Goal: Communication & Community: Answer question/provide support

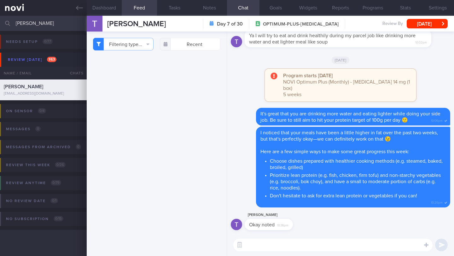
select select "7"
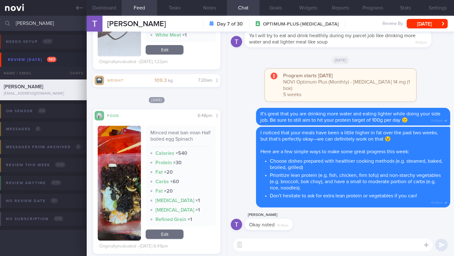
click at [239, 75] on div "Program starts [DATE] NOVI Optimum Plus (Monthly) - [MEDICAL_DATA] 14 mg (1 box…" at bounding box center [340, 88] width 219 height 39
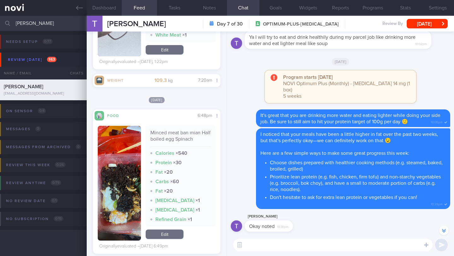
scroll to position [0, 0]
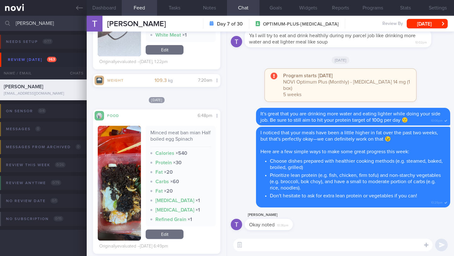
click at [249, 243] on textarea at bounding box center [332, 245] width 199 height 13
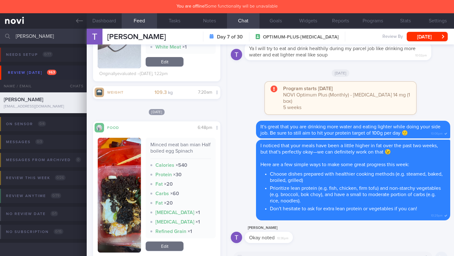
scroll to position [1244, 0]
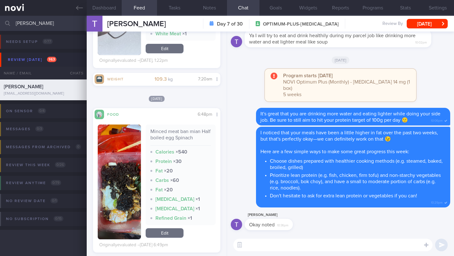
click at [242, 79] on div "Program starts [DATE] NOVI Optimum Plus (Monthly) - [MEDICAL_DATA] 14 mg (1 box…" at bounding box center [340, 88] width 219 height 39
click at [252, 245] on textarea at bounding box center [332, 245] width 199 height 13
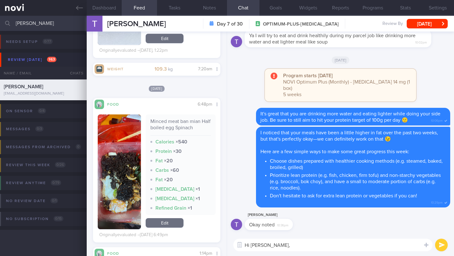
scroll to position [1252, 0]
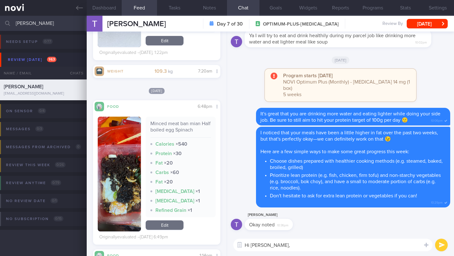
type textarea "Hi [PERSON_NAME],"
click at [124, 164] on button "button" at bounding box center [119, 174] width 43 height 115
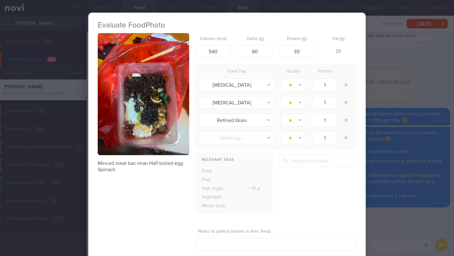
click at [151, 131] on img "button" at bounding box center [143, 94] width 91 height 122
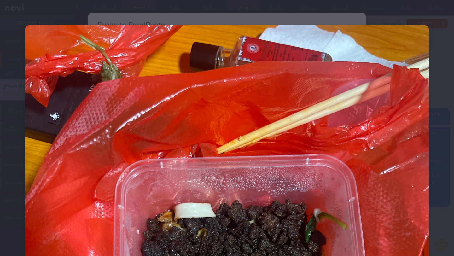
scroll to position [211, 0]
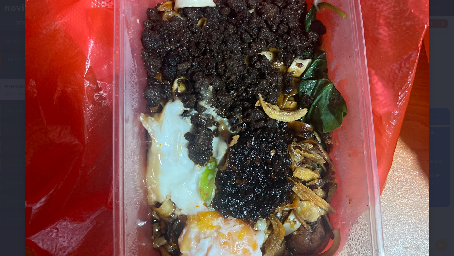
click at [379, 156] on img at bounding box center [226, 84] width 403 height 538
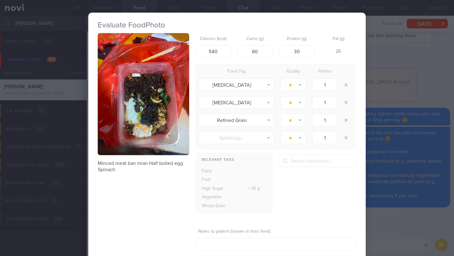
click at [408, 93] on div "Evaluate Food Photo Minced meat ban mian Half boiled egg Spinach Calories (kcal…" at bounding box center [227, 128] width 454 height 256
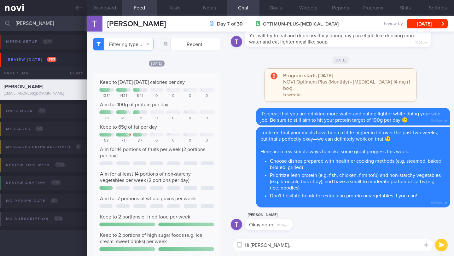
click at [289, 248] on textarea "Hi [PERSON_NAME]," at bounding box center [332, 245] width 199 height 13
click at [108, 8] on button "Dashboard" at bounding box center [104, 8] width 35 height 16
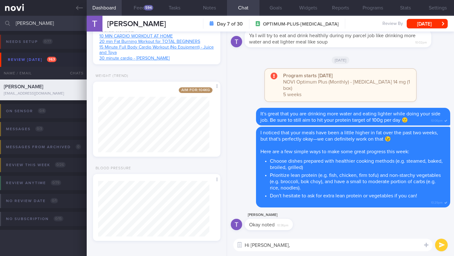
scroll to position [446, 0]
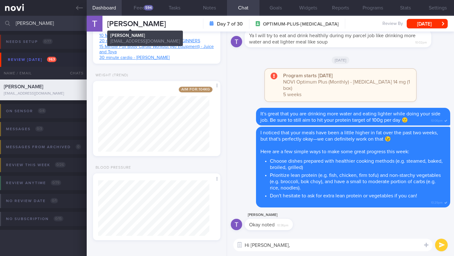
click at [122, 24] on span "[PERSON_NAME]" at bounding box center [136, 24] width 59 height 8
copy div "[PERSON_NAME] [PERSON_NAME] [PERSON_NAME] [EMAIL_ADDRESS][DOMAIN_NAME]"
click at [279, 248] on textarea "Hi [PERSON_NAME]," at bounding box center [332, 245] width 199 height 13
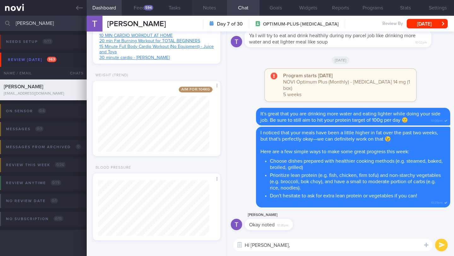
click at [205, 10] on button "Notes" at bounding box center [209, 8] width 35 height 16
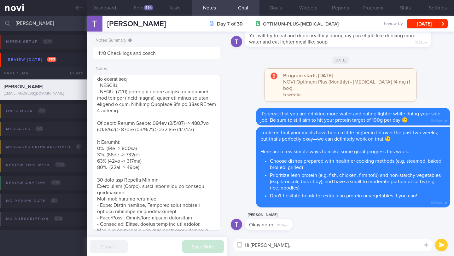
scroll to position [104, 0]
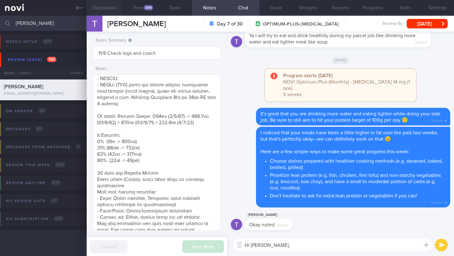
click at [113, 11] on button "Dashboard" at bounding box center [104, 8] width 35 height 16
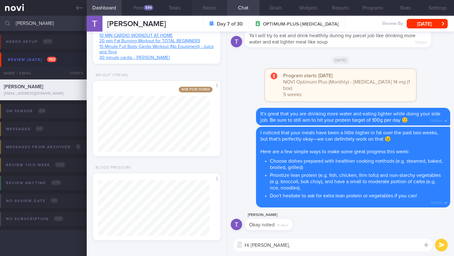
click at [214, 9] on button "Notes" at bounding box center [209, 8] width 35 height 16
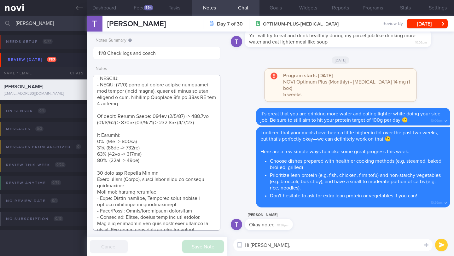
click at [152, 139] on textarea at bounding box center [156, 153] width 127 height 156
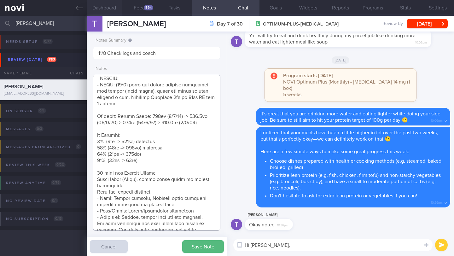
type textarea "LOREMIPSUMDO: SI AMET (consecte) ADIPISC ELITSE: DOEIUSMOD: - TEMP: (58/3/18) i…"
click at [114, 11] on button "Dashboard" at bounding box center [104, 8] width 35 height 16
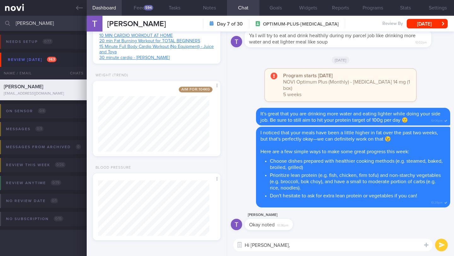
click at [277, 242] on textarea "Hi [PERSON_NAME]," at bounding box center [332, 245] width 199 height 13
drag, startPoint x: 272, startPoint y: 246, endPoint x: 308, endPoint y: 245, distance: 35.6
click at [308, 245] on textarea "Hi [PERSON_NAME], how are yo" at bounding box center [332, 245] width 199 height 13
drag, startPoint x: 272, startPoint y: 246, endPoint x: 343, endPoint y: 244, distance: 70.6
click at [343, 244] on textarea "Hi [PERSON_NAME], I think it is time we reassess you nutrition targets." at bounding box center [332, 245] width 199 height 13
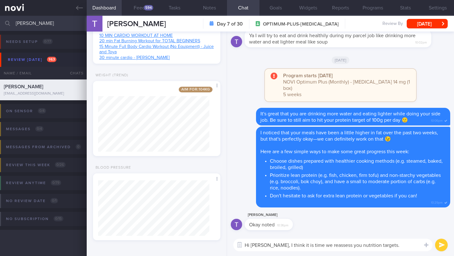
drag, startPoint x: 379, startPoint y: 244, endPoint x: 276, endPoint y: 243, distance: 103.7
click at [276, 243] on textarea "Hi [PERSON_NAME], I think it is time we reassess you nutrition targets." at bounding box center [332, 245] width 199 height 13
paste textarea "I’d like to reassess your energy and protein needs based on your current weight…"
type textarea "Hi [PERSON_NAME], I’d like to reassess your energy and protein needs based on y…"
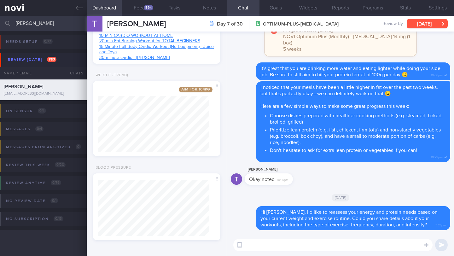
click at [415, 23] on button "[DATE]" at bounding box center [427, 23] width 41 height 9
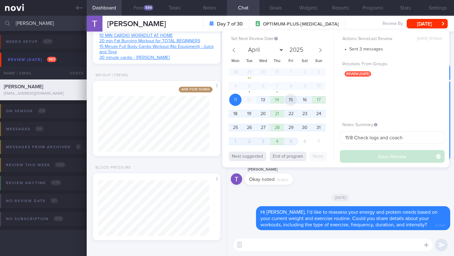
click at [292, 102] on span "15" at bounding box center [291, 100] width 12 height 12
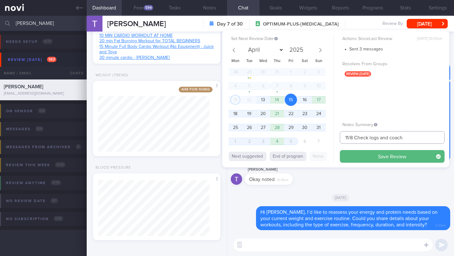
drag, startPoint x: 350, startPoint y: 137, endPoint x: 335, endPoint y: 137, distance: 15.1
click at [335, 137] on div "Set Next Review Date [DATE] April May June July August September October Novemb…" at bounding box center [335, 98] width 227 height 137
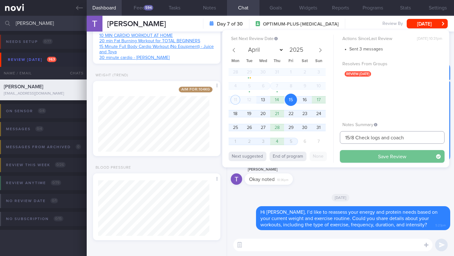
type input "15/8 Check logs and coach"
click at [378, 158] on button "Save Review" at bounding box center [392, 156] width 105 height 13
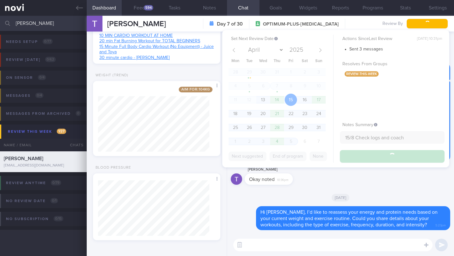
type input "15/8 Check logs and coach"
type textarea "LOREMIPSUMDO: SI AMET (consecte) ADIPISC ELITSE: DOEIUSMOD: - TEMP: (24/3/78) i…"
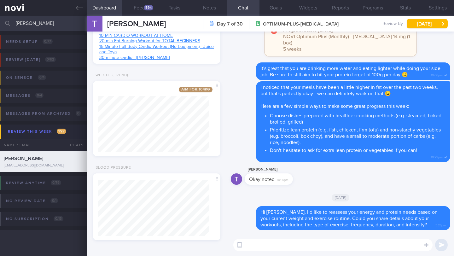
click at [39, 24] on input "[PERSON_NAME]" at bounding box center [227, 23] width 454 height 15
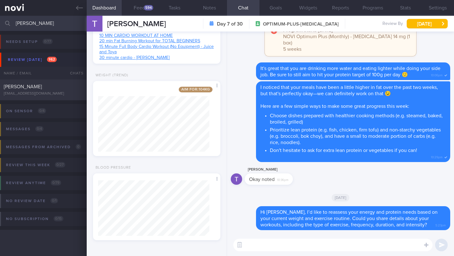
type input "[PERSON_NAME]"
click at [55, 88] on div "[PERSON_NAME]" at bounding box center [43, 87] width 78 height 6
type input "11/8 Check for food log or else offer Dig Supp"
type textarea "SUPPORT NEEDED: CHALLENGE: OVERALL: ([DATE]) lesser nausea now, esp in the morn…"
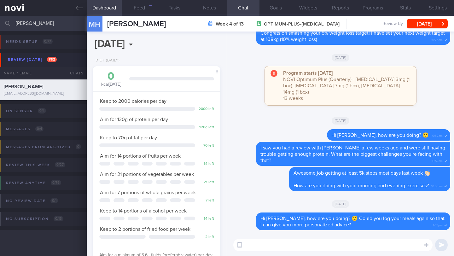
scroll to position [65, 111]
click at [212, 9] on button "Notes" at bounding box center [209, 8] width 35 height 16
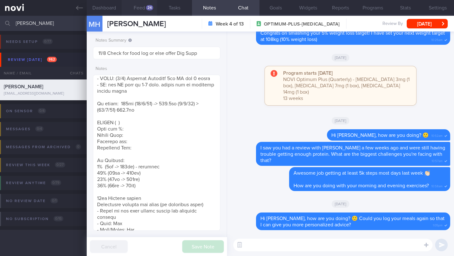
click at [149, 11] on button "Feed 24" at bounding box center [139, 8] width 35 height 16
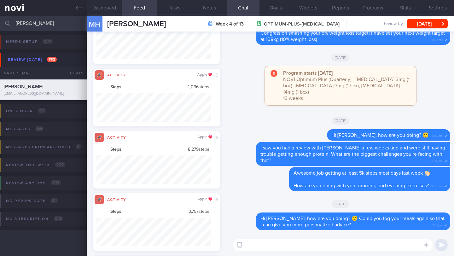
scroll to position [28, 114]
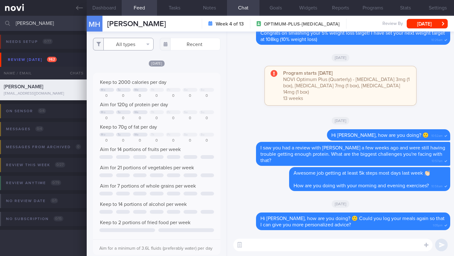
click at [136, 45] on button "All types" at bounding box center [123, 44] width 61 height 13
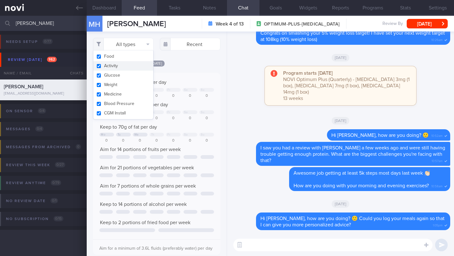
click at [129, 66] on button "Activity" at bounding box center [123, 65] width 60 height 9
checkbox input "false"
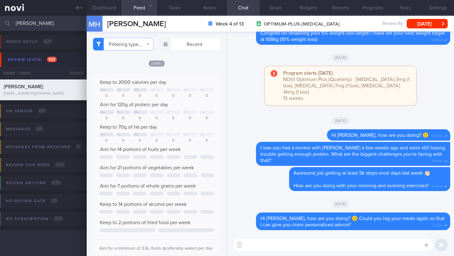
click at [181, 66] on div "[DATE]" at bounding box center [156, 63] width 127 height 7
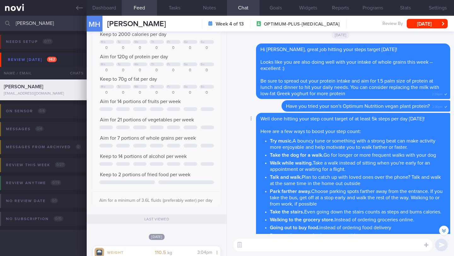
scroll to position [-274, 0]
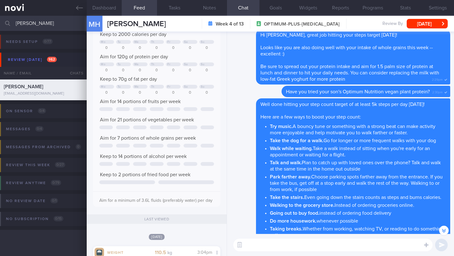
click at [280, 246] on textarea at bounding box center [332, 245] width 199 height 13
paste textarea "Hi [Patient's Name], We noticed there haven’t been any food or workout logs rec…"
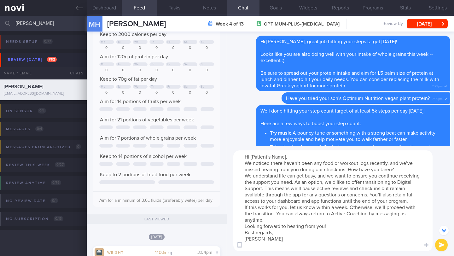
scroll to position [0, 0]
drag, startPoint x: 286, startPoint y: 158, endPoint x: 271, endPoint y: 158, distance: 14.8
click at [271, 158] on textarea "Hi [Patient's Name], We noticed there haven’t been any food or workout logs rec…" at bounding box center [332, 200] width 199 height 101
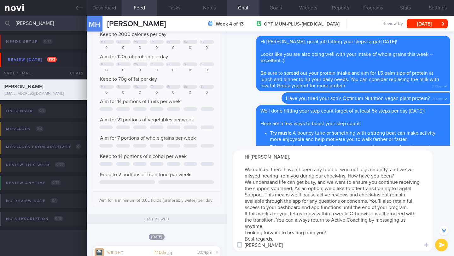
scroll to position [-369, 0]
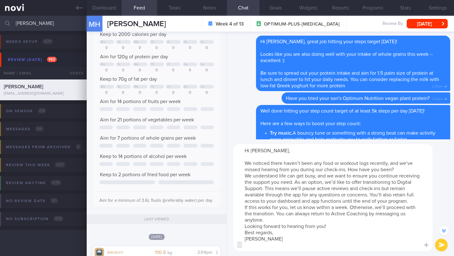
click at [288, 206] on textarea "Hi [PERSON_NAME], We noticed there haven’t been any food or workout logs recent…" at bounding box center [332, 197] width 199 height 107
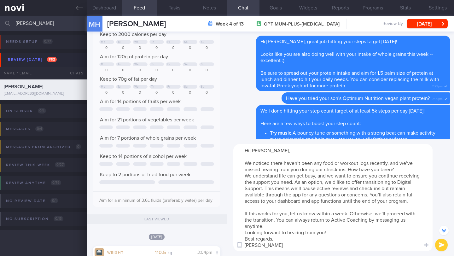
scroll to position [-375, 0]
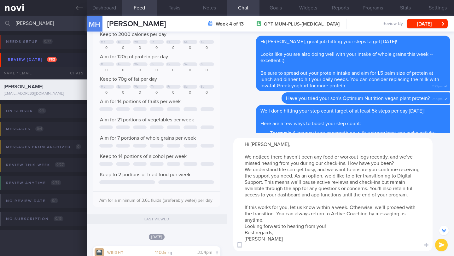
click at [285, 225] on textarea "Hi [PERSON_NAME], We noticed there haven’t been any food or workout logs recent…" at bounding box center [332, 194] width 199 height 113
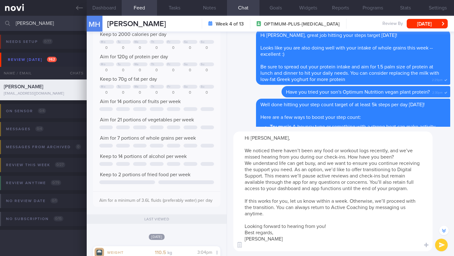
scroll to position [-381, 0]
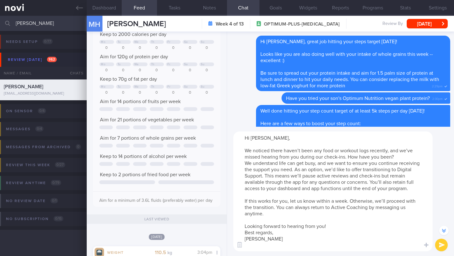
click at [345, 233] on textarea "Hi [PERSON_NAME], We noticed there haven’t been any food or workout logs recent…" at bounding box center [332, 191] width 199 height 120
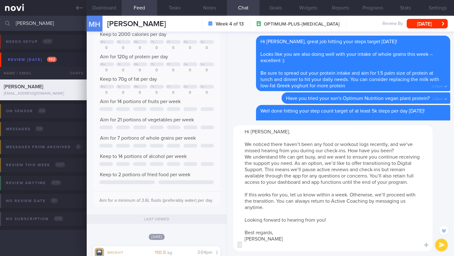
click at [404, 148] on textarea "Hi [PERSON_NAME], We noticed there haven’t been any food or workout logs recent…" at bounding box center [332, 188] width 199 height 126
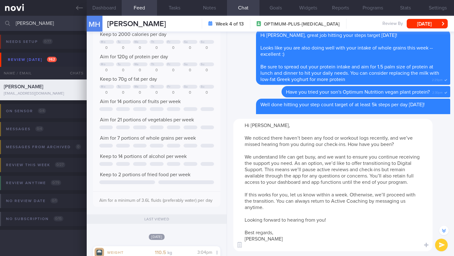
scroll to position [-394, 0]
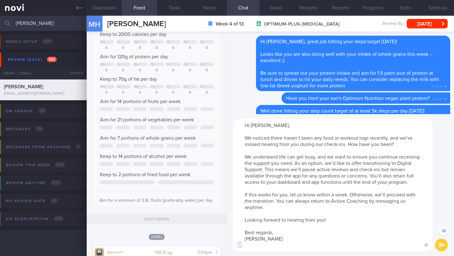
type textarea "Hi [PERSON_NAME], We noticed there haven’t been any food or workout logs recent…"
click at [438, 245] on button "submit" at bounding box center [441, 245] width 13 height 13
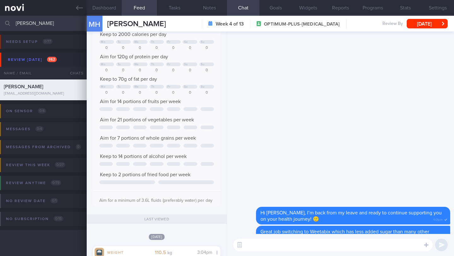
scroll to position [0, 0]
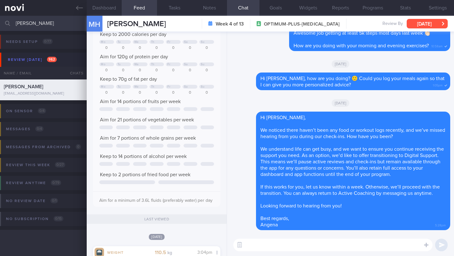
click at [428, 28] on div "MH [PERSON_NAME] [PERSON_NAME] [PERSON_NAME][EMAIL_ADDRESS][DOMAIN_NAME] Week 4…" at bounding box center [270, 24] width 367 height 16
click at [429, 26] on button "[DATE]" at bounding box center [427, 23] width 41 height 9
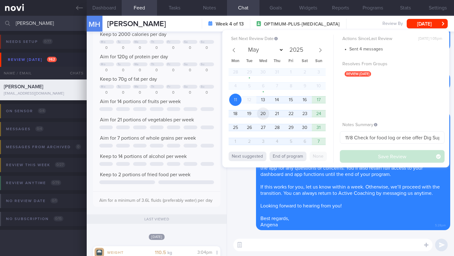
click at [265, 113] on span "20" at bounding box center [263, 113] width 12 height 12
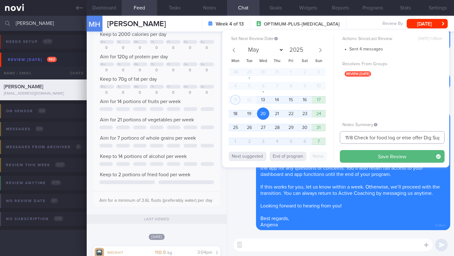
drag, startPoint x: 349, startPoint y: 136, endPoint x: 334, endPoint y: 137, distance: 15.5
click at [334, 137] on div "Set Next Review Date [DATE] May June July August September October November [DA…" at bounding box center [335, 98] width 227 height 137
click at [359, 137] on input "20/8 Check for food log or else offer Dig Supp" at bounding box center [392, 137] width 105 height 13
drag, startPoint x: 427, startPoint y: 138, endPoint x: 366, endPoint y: 135, distance: 61.2
click at [366, 135] on input "20/8 Check for food log or else offer Dig Supp" at bounding box center [392, 137] width 105 height 13
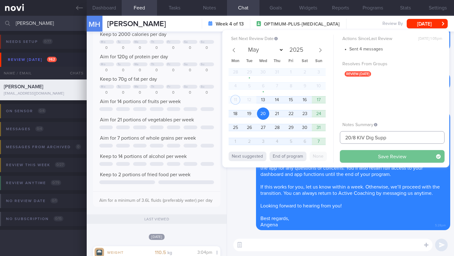
type input "20/8 KIV Dig Supp"
click at [378, 158] on button "Save Review" at bounding box center [392, 156] width 105 height 13
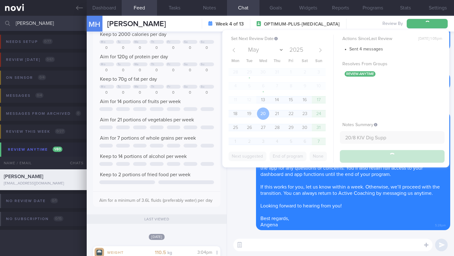
type input "20/8 KIV Dig Supp"
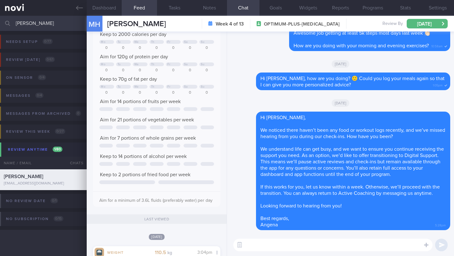
click at [66, 26] on input "[PERSON_NAME]" at bounding box center [227, 23] width 454 height 15
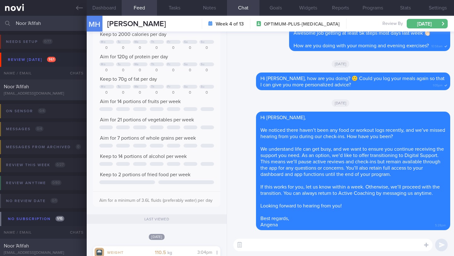
type input "Noor 'Afifah"
click at [40, 248] on div "Noor 'Afifah" at bounding box center [43, 246] width 78 height 6
type input "11/8 Check intake and exercise (Check [PERSON_NAME] r/v)"
type textarea "*NEEDS MOTIVATION* Esp to exercise - Suggested to join a class to exercise with…"
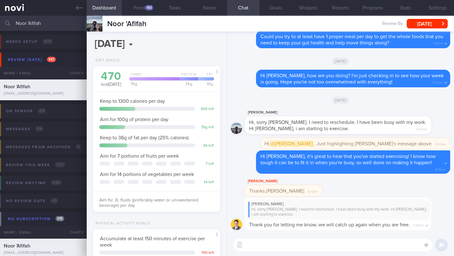
scroll to position [65, 111]
click at [270, 97] on div "[DATE]" at bounding box center [340, 100] width 219 height 18
click at [366, 9] on button "Programs" at bounding box center [372, 8] width 32 height 16
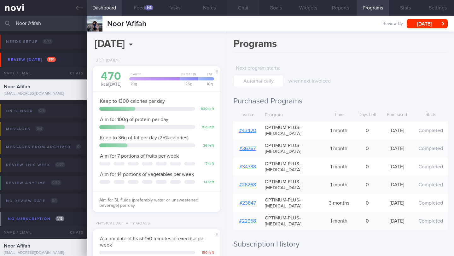
click at [242, 8] on button "Chat" at bounding box center [243, 8] width 32 height 16
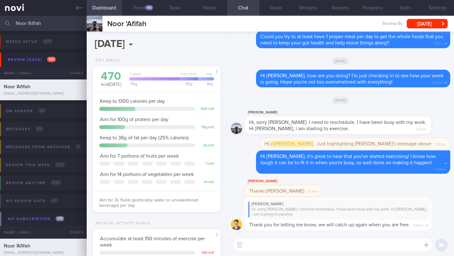
click at [263, 238] on div "​ ​" at bounding box center [340, 245] width 227 height 22
click at [264, 249] on textarea at bounding box center [332, 245] width 199 height 13
paste textarea "I noticed that your Optimum Plus programme concluded on ________ 2025, and you …"
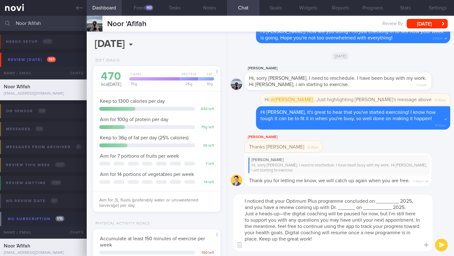
click at [245, 202] on textarea "I noticed that your Optimum Plus programme concluded on ________ 2025, and you …" at bounding box center [332, 222] width 199 height 57
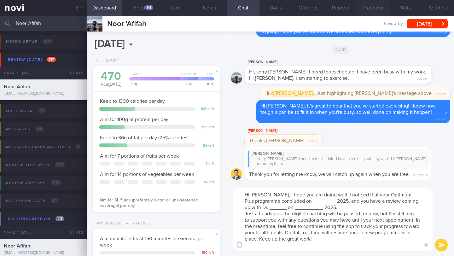
click at [373, 11] on button "Programs" at bounding box center [372, 8] width 32 height 16
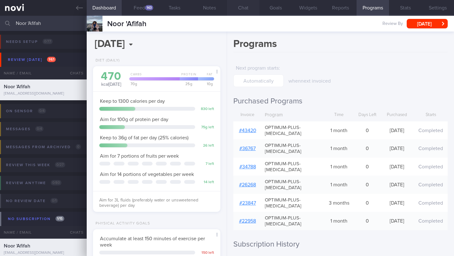
click at [243, 7] on button "Chat" at bounding box center [243, 8] width 32 height 16
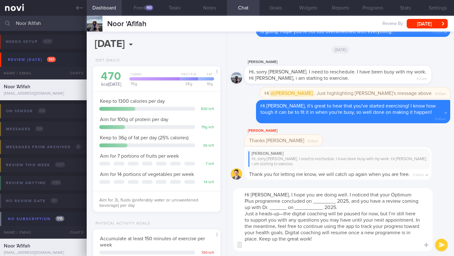
drag, startPoint x: 325, startPoint y: 195, endPoint x: 402, endPoint y: 196, distance: 76.6
click at [402, 196] on textarea "Hi [PERSON_NAME], I hope you are doing well. I noticed that your Optimum Plus p…" at bounding box center [332, 219] width 199 height 63
click at [382, 9] on button "Programs" at bounding box center [372, 8] width 32 height 16
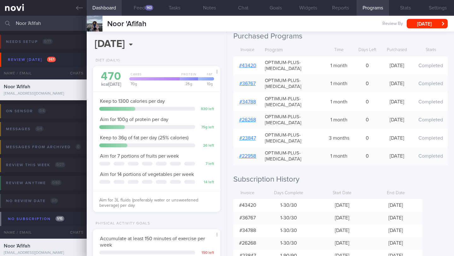
scroll to position [102, 0]
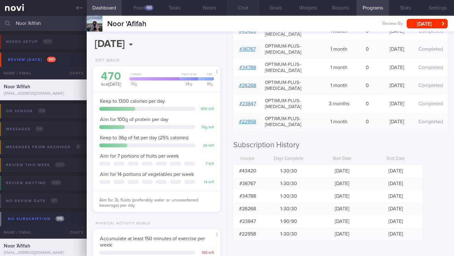
click at [241, 10] on button "Chat" at bounding box center [243, 8] width 32 height 16
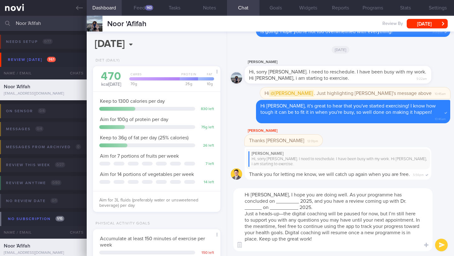
drag, startPoint x: 267, startPoint y: 201, endPoint x: 245, endPoint y: 202, distance: 22.4
click at [245, 202] on textarea "Hi [PERSON_NAME], I hope you are doing well. As your programme has concluded on…" at bounding box center [332, 219] width 199 height 63
drag, startPoint x: 283, startPoint y: 212, endPoint x: 273, endPoint y: 205, distance: 12.9
click at [273, 205] on textarea "Hi [PERSON_NAME], I hope you are doing well. As your programme has concluded on…" at bounding box center [332, 219] width 199 height 63
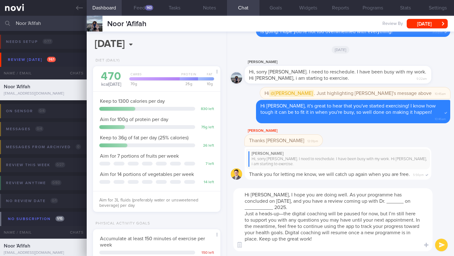
click at [264, 207] on textarea "Hi [PERSON_NAME], I hope you are doing well. As your programme has concluded on…" at bounding box center [332, 219] width 199 height 63
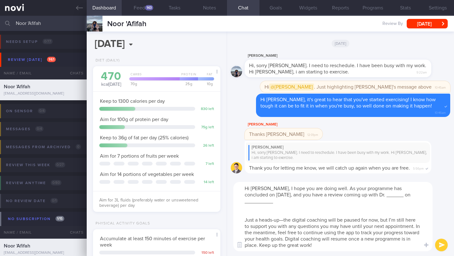
drag, startPoint x: 288, startPoint y: 196, endPoint x: 374, endPoint y: 194, distance: 86.4
click at [374, 194] on textarea "Hi [PERSON_NAME], I hope you are doing well. As your programme has concluded on…" at bounding box center [332, 216] width 199 height 69
drag, startPoint x: 423, startPoint y: 196, endPoint x: 346, endPoint y: 194, distance: 76.3
click at [347, 194] on textarea "Hi [PERSON_NAME], I hope you are doing well. As your programme has concluded on…" at bounding box center [332, 216] width 199 height 69
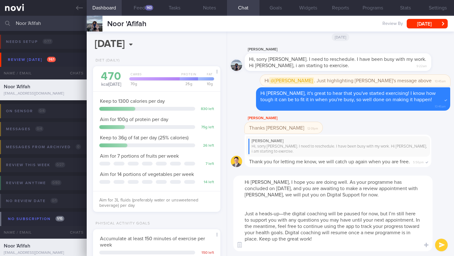
drag, startPoint x: 291, startPoint y: 213, endPoint x: 250, endPoint y: 214, distance: 41.3
click at [250, 214] on textarea "Hi [PERSON_NAME], I hope you are doing well. As your programme has concluded on…" at bounding box center [332, 214] width 199 height 76
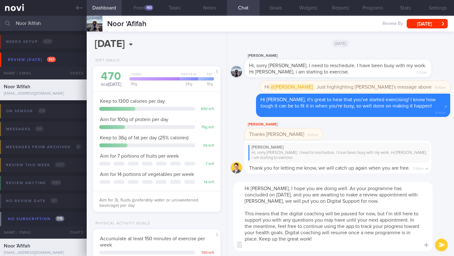
click at [340, 202] on textarea "Hi [PERSON_NAME], I hope you are doing well. As your programme has concluded on…" at bounding box center [332, 216] width 199 height 69
click at [359, 240] on textarea "Hi [PERSON_NAME], I hope you are doing well. As your programme has concluded on…" at bounding box center [332, 216] width 199 height 69
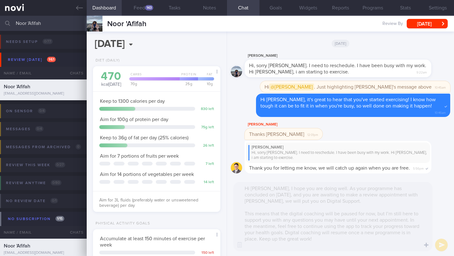
drag, startPoint x: 314, startPoint y: 239, endPoint x: 263, endPoint y: 238, distance: 50.8
click at [263, 238] on div "Hi [PERSON_NAME], I hope you are doing well. As your programme has concluded on…" at bounding box center [332, 216] width 199 height 69
click at [293, 223] on div "Hi [PERSON_NAME], I hope you are doing well. As your programme has concluded on…" at bounding box center [332, 216] width 199 height 69
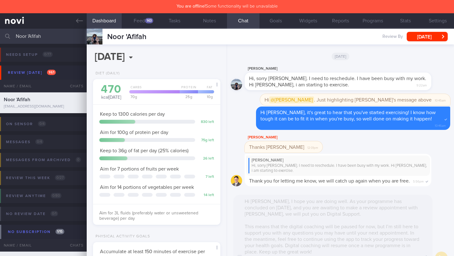
drag, startPoint x: 244, startPoint y: 202, endPoint x: 323, endPoint y: 248, distance: 91.9
click at [322, 251] on div "Hi [PERSON_NAME], I hope you are doing well. As your programme has concluded on…" at bounding box center [332, 229] width 199 height 69
click at [311, 211] on div "Hi [PERSON_NAME], I hope you are doing well. As your programme has concluded on…" at bounding box center [332, 229] width 199 height 69
click at [303, 53] on div "[DATE]" at bounding box center [340, 56] width 219 height 18
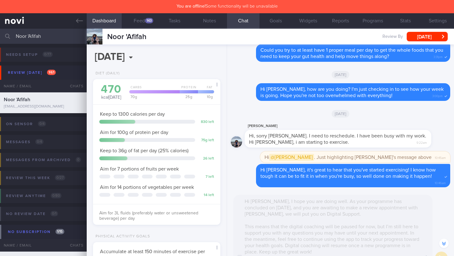
drag, startPoint x: 248, startPoint y: 202, endPoint x: 286, endPoint y: 201, distance: 38.1
click at [286, 201] on div "Hi [PERSON_NAME], I hope you are doing well. As your programme has concluded on…" at bounding box center [332, 229] width 199 height 69
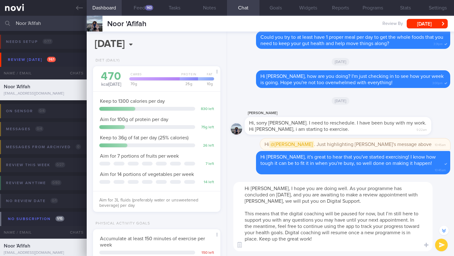
drag, startPoint x: 321, startPoint y: 238, endPoint x: 260, endPoint y: 239, distance: 61.1
click at [260, 239] on textarea "Hi [PERSON_NAME], I hope you are doing well. As your programme has concluded on…" at bounding box center [332, 216] width 199 height 69
click at [323, 188] on textarea "Hi [PERSON_NAME], I hope you are doing well. As your programme has concluded on…" at bounding box center [332, 216] width 199 height 69
click at [259, 202] on textarea "Hi [PERSON_NAME], I hope you are doing well! As your programme has concluded on…" at bounding box center [332, 216] width 199 height 69
drag, startPoint x: 243, startPoint y: 188, endPoint x: 272, endPoint y: 244, distance: 62.6
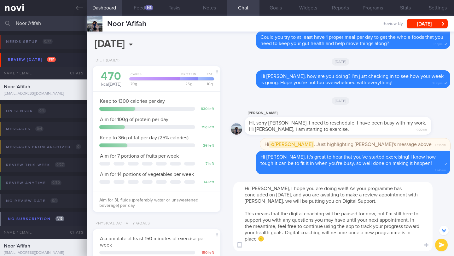
click at [272, 244] on textarea "Hi [PERSON_NAME], I hope you are doing well! As your programme has concluded on…" at bounding box center [332, 216] width 199 height 69
paste textarea "I hope you are doing well. As your program concluded on [DATE], and you are awa…"
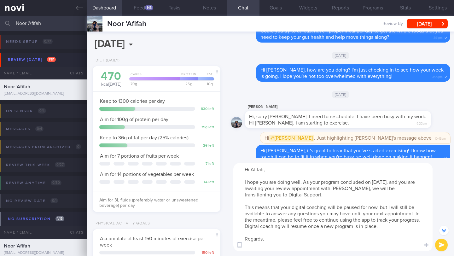
scroll to position [-76, 0]
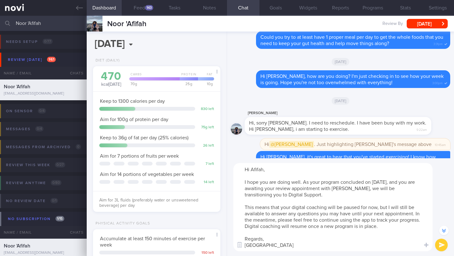
type textarea "Hi Afifah, I hope you are doing well. As your program concluded on [DATE], and …"
click at [442, 242] on button "submit" at bounding box center [441, 245] width 13 height 13
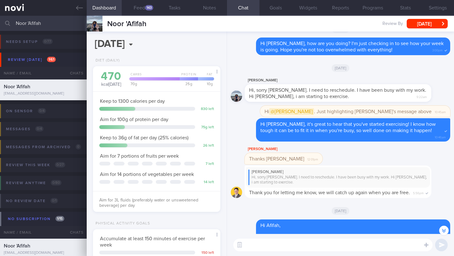
scroll to position [-38, 0]
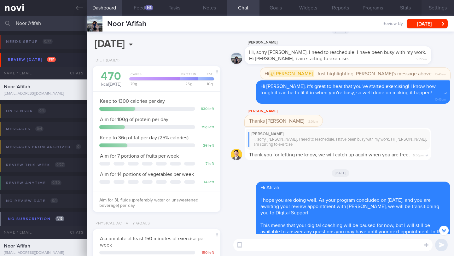
click at [432, 9] on button "Settings" at bounding box center [437, 8] width 32 height 16
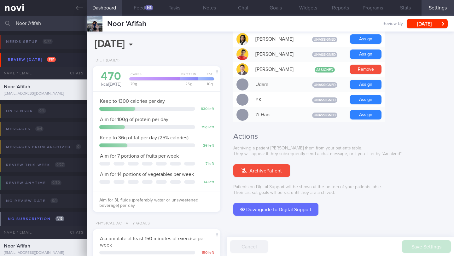
scroll to position [563, 0]
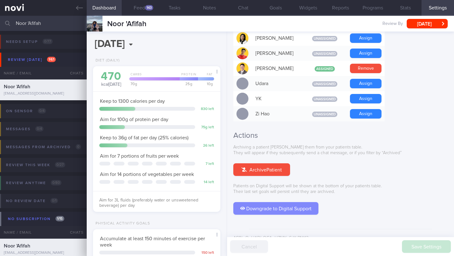
click at [315, 202] on button "Downgrade to Digital Support" at bounding box center [275, 208] width 85 height 13
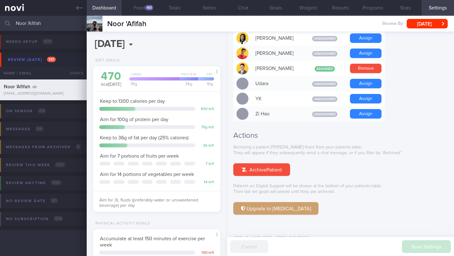
click at [34, 21] on input "Noor 'Afifah" at bounding box center [227, 23] width 454 height 15
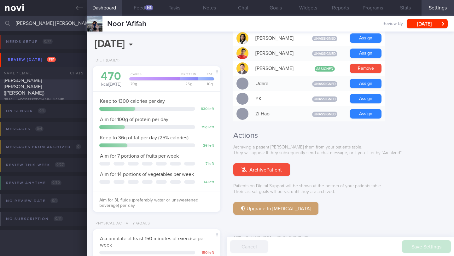
type input "[PERSON_NAME] [PERSON_NAME]"
click at [44, 84] on span "[PERSON_NAME] [PERSON_NAME] ([PERSON_NAME])" at bounding box center [24, 87] width 41 height 18
type input "11/8 Check JJ's r/v notes"
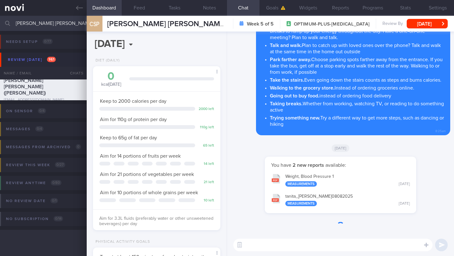
scroll to position [65, 111]
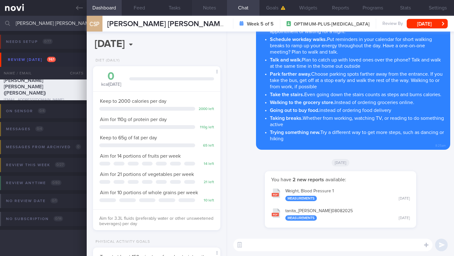
click at [211, 12] on button "Notes" at bounding box center [209, 8] width 35 height 16
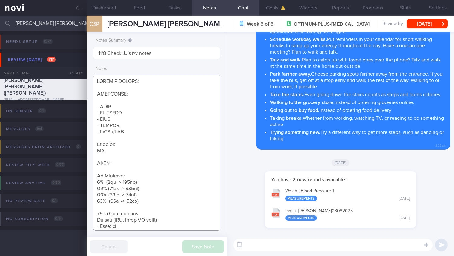
drag, startPoint x: 140, startPoint y: 97, endPoint x: 105, endPoint y: 95, distance: 35.3
click at [105, 95] on textarea at bounding box center [156, 153] width 127 height 156
click at [129, 103] on textarea at bounding box center [156, 153] width 127 height 156
click at [129, 102] on textarea at bounding box center [156, 153] width 127 height 156
drag, startPoint x: 135, startPoint y: 131, endPoint x: 95, endPoint y: 107, distance: 46.9
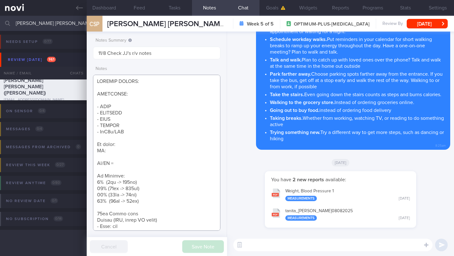
click at [95, 107] on textarea at bounding box center [156, 153] width 127 height 156
click at [128, 106] on textarea at bounding box center [156, 153] width 127 height 156
click at [127, 102] on textarea at bounding box center [156, 153] width 127 height 156
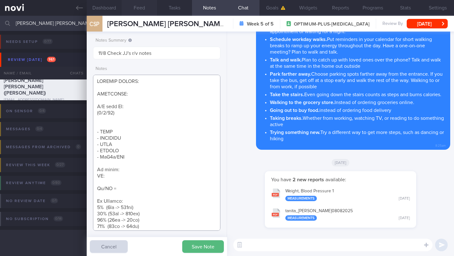
paste textarea "Tolerated [MEDICAL_DATA] 3mg Nil sig s/e reported Effects on appetite and satie…"
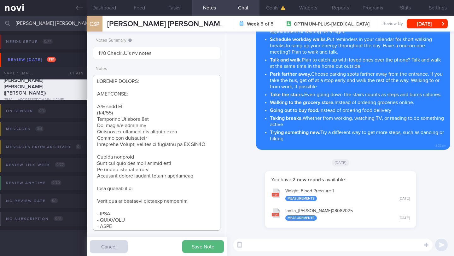
click at [153, 120] on textarea at bounding box center [156, 153] width 127 height 156
click at [98, 126] on textarea at bounding box center [156, 153] width 127 height 156
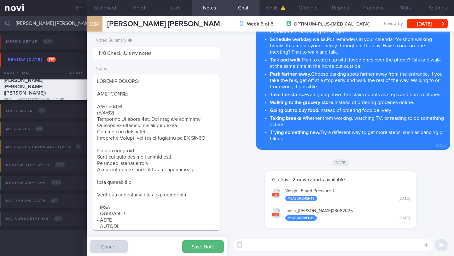
click at [96, 131] on textarea at bounding box center [156, 153] width 127 height 156
click at [109, 156] on textarea at bounding box center [156, 153] width 127 height 156
click at [153, 156] on textarea at bounding box center [156, 153] width 127 height 156
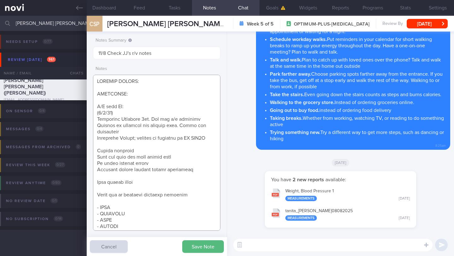
click at [146, 181] on textarea at bounding box center [156, 153] width 127 height 156
drag, startPoint x: 146, startPoint y: 186, endPoint x: 89, endPoint y: 186, distance: 56.7
click at [89, 186] on div "Notes Summary Summary will be shown in the main patients table 11/8 Check JJ's …" at bounding box center [157, 144] width 140 height 224
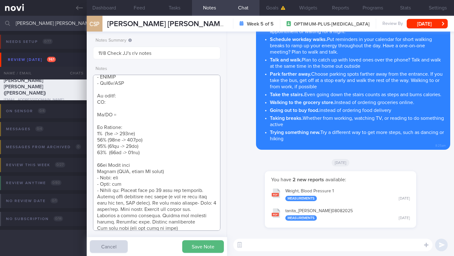
scroll to position [111, 0]
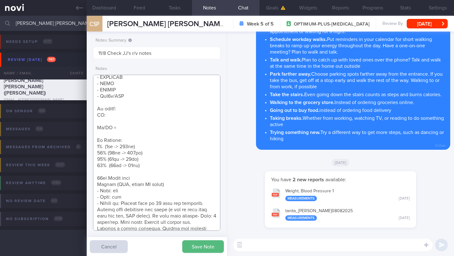
drag, startPoint x: 122, startPoint y: 131, endPoint x: 91, endPoint y: 123, distance: 32.2
click at [91, 123] on div "Notes Summary Summary will be shown in the main patients table 11/8 Check JJ's …" at bounding box center [157, 144] width 140 height 224
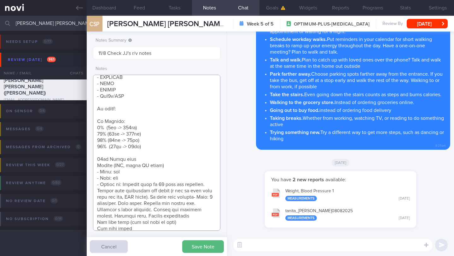
click at [143, 116] on textarea at bounding box center [156, 153] width 127 height 156
paste textarea "110.8kg-->106.8kg"
click at [140, 112] on textarea at bounding box center [156, 153] width 127 height 156
click at [140, 113] on textarea at bounding box center [156, 153] width 127 height 156
click at [119, 115] on textarea at bounding box center [156, 153] width 127 height 156
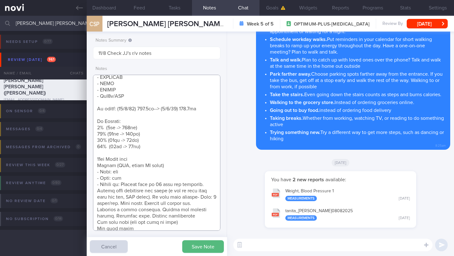
type textarea "SUPPORT NEEDED: CHALLENGE: R/V with JJ: ([DATE]) Tolerated [MEDICAL_DATA] 3mg. …"
click at [196, 245] on button "Save Note" at bounding box center [203, 246] width 42 height 13
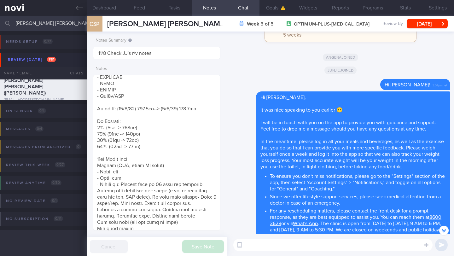
scroll to position [-922, 0]
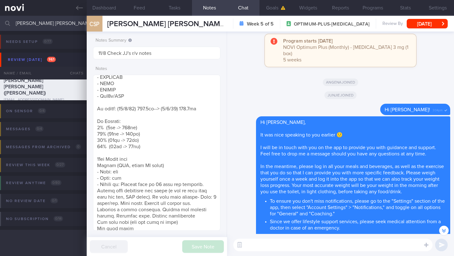
click at [282, 247] on textarea at bounding box center [332, 245] width 199 height 13
type textarea "Hi [PERSON_NAME], I saw that you recently had a review with [PERSON_NAME]."
